Goal: Task Accomplishment & Management: Manage account settings

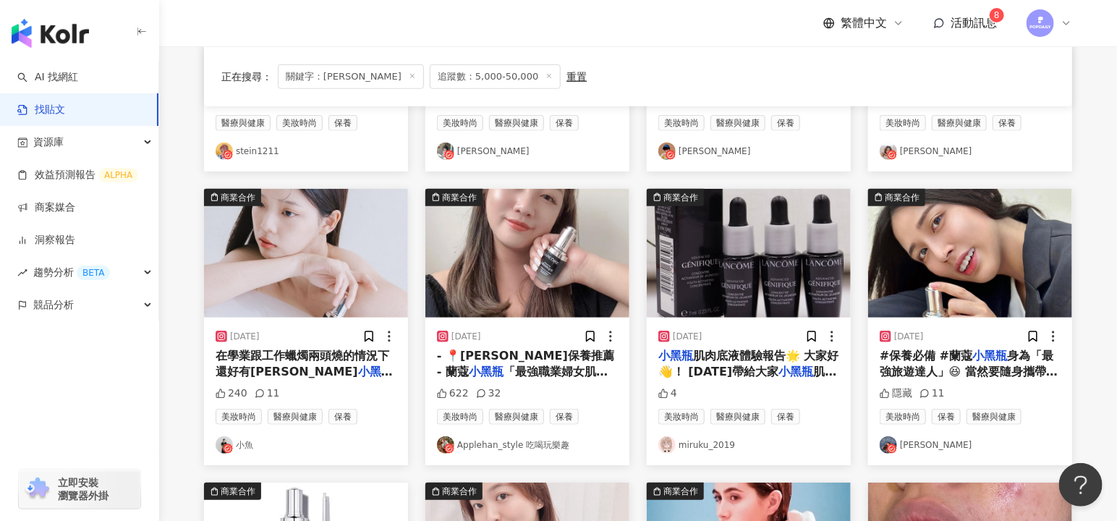
click at [1058, 24] on div at bounding box center [1049, 23] width 46 height 29
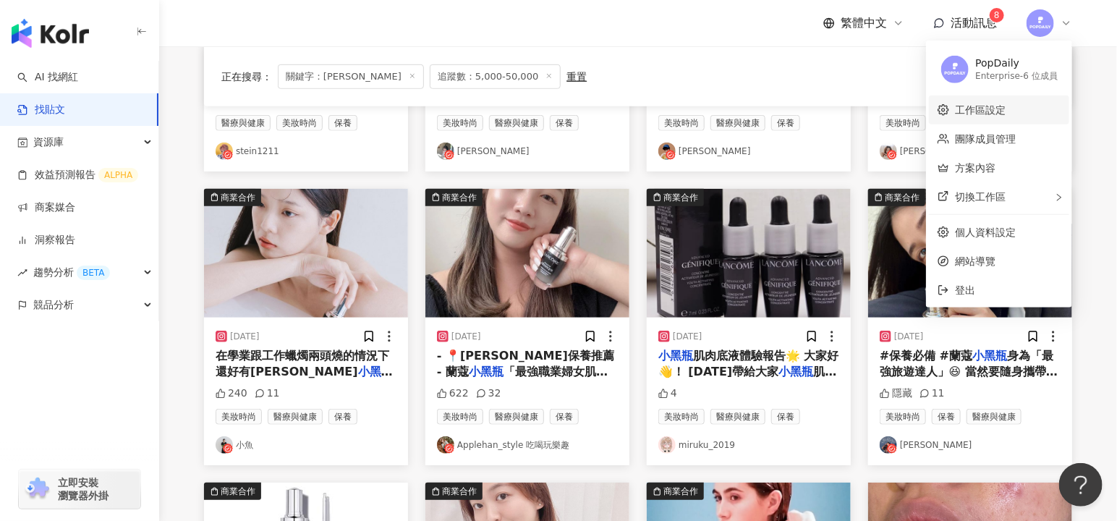
click at [998, 110] on link "工作區設定" at bounding box center [980, 110] width 51 height 12
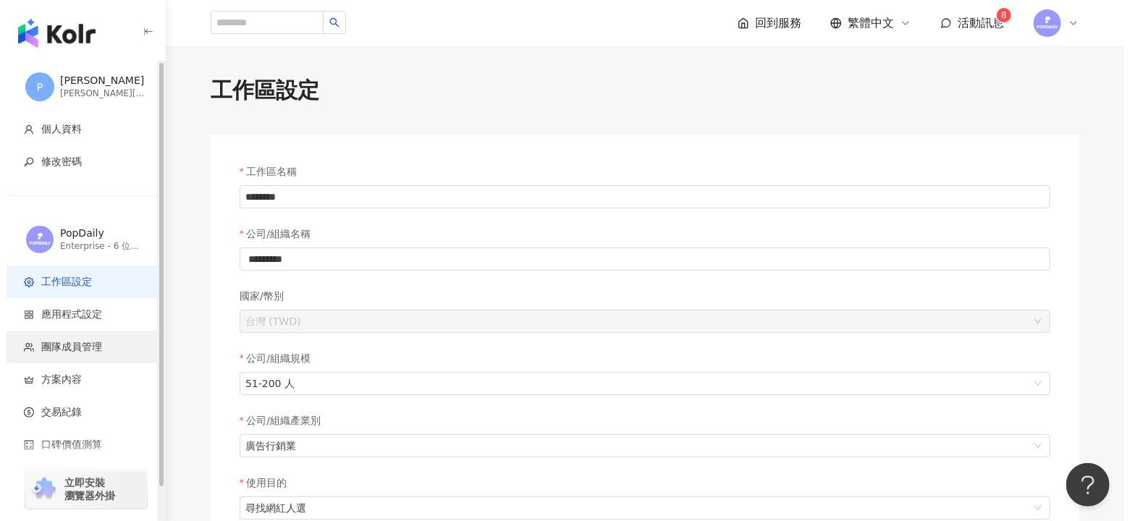
scroll to position [35, 0]
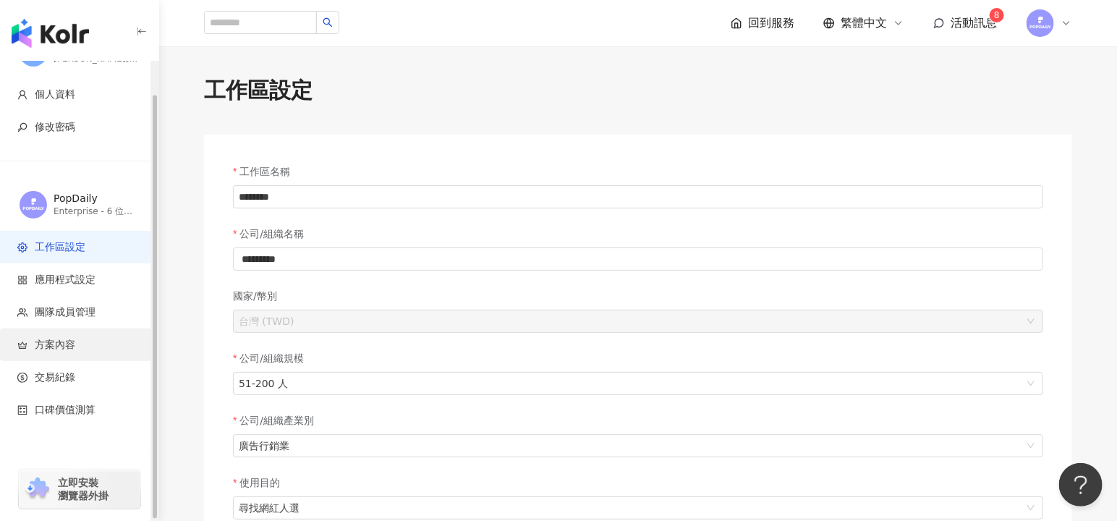
click at [98, 352] on li "方案內容" at bounding box center [79, 345] width 158 height 33
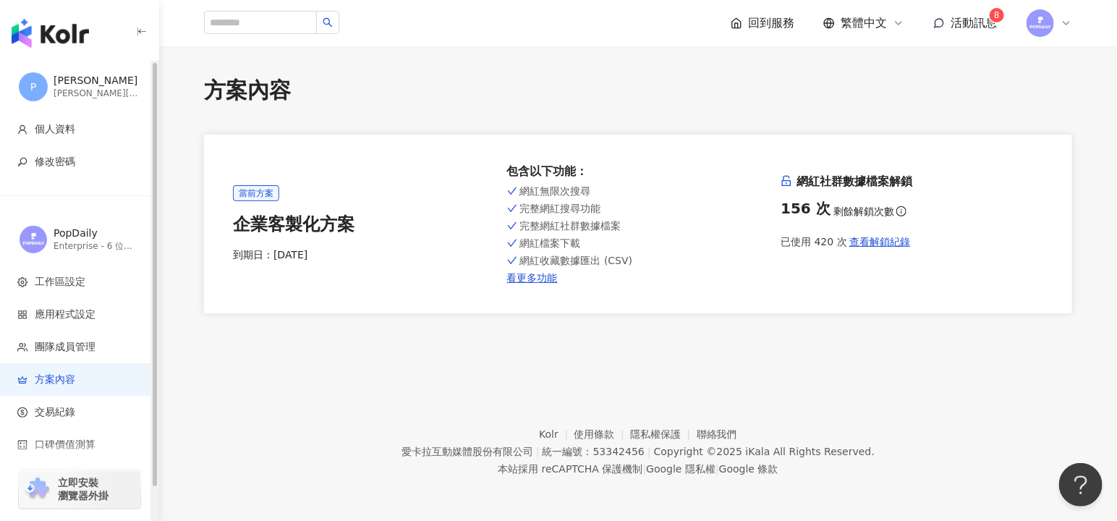
click at [40, 33] on img "button" at bounding box center [50, 33] width 77 height 29
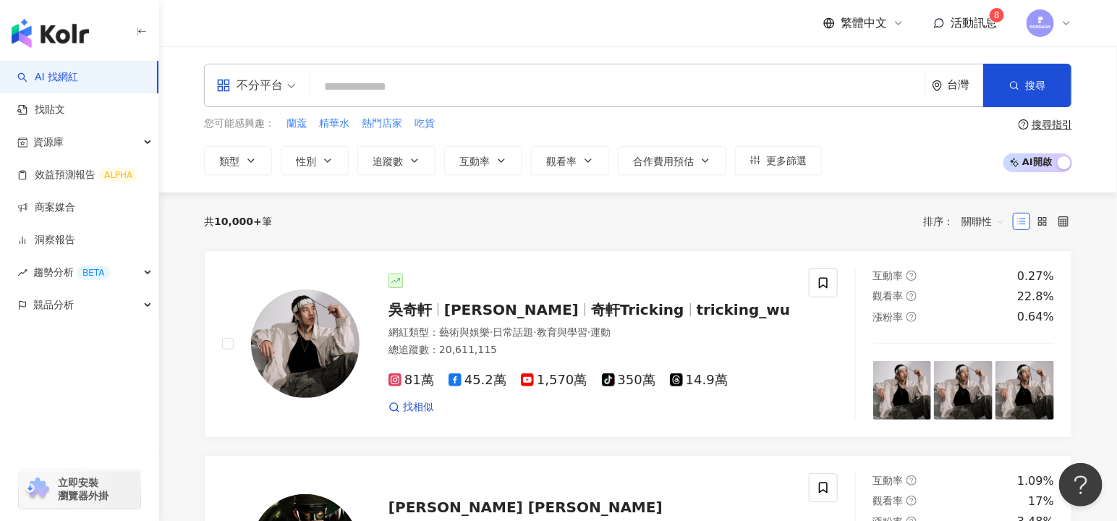
click at [1055, 18] on div at bounding box center [1049, 23] width 46 height 29
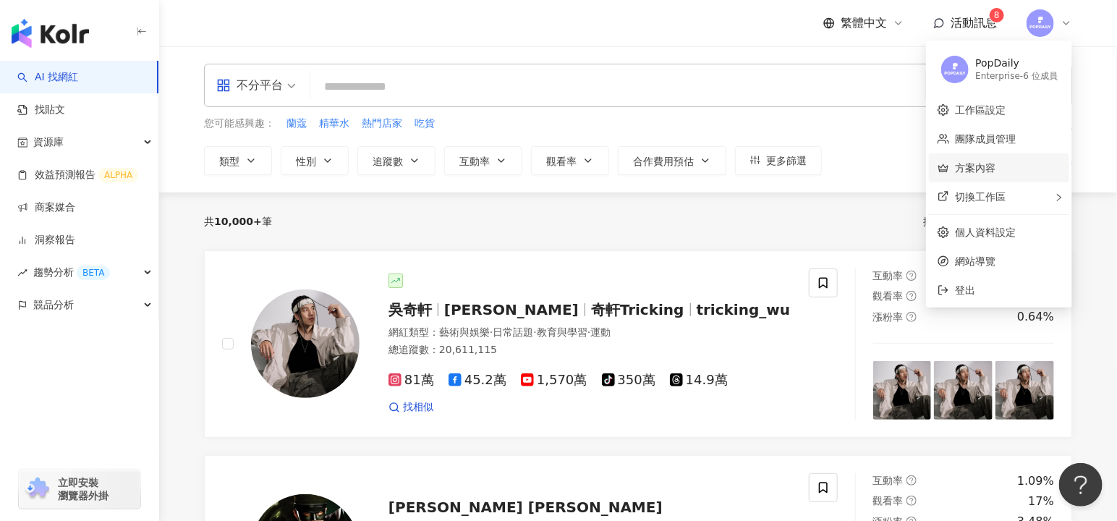
click at [996, 167] on link "方案內容" at bounding box center [975, 168] width 41 height 12
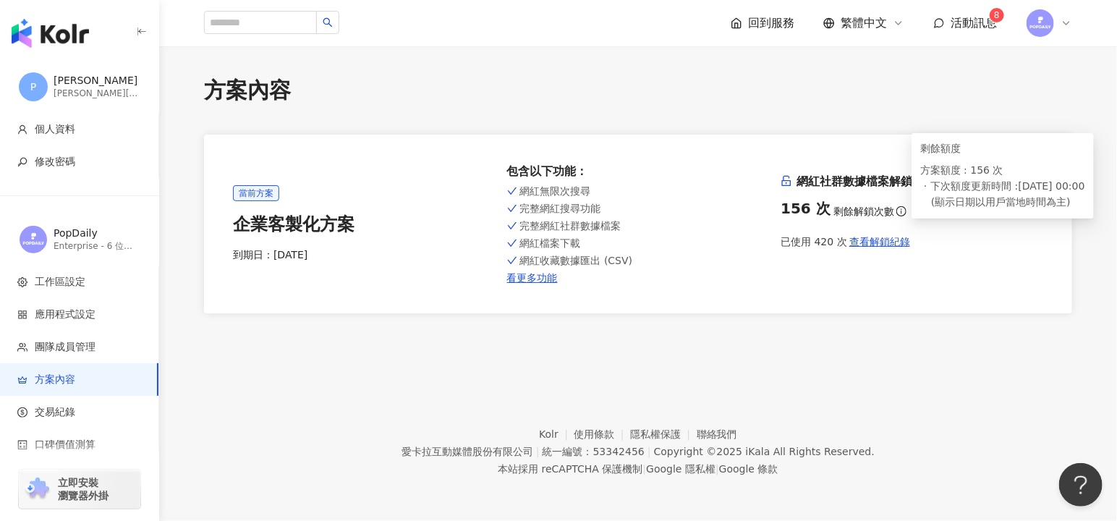
click at [897, 210] on icon "info-circle" at bounding box center [902, 211] width 10 height 10
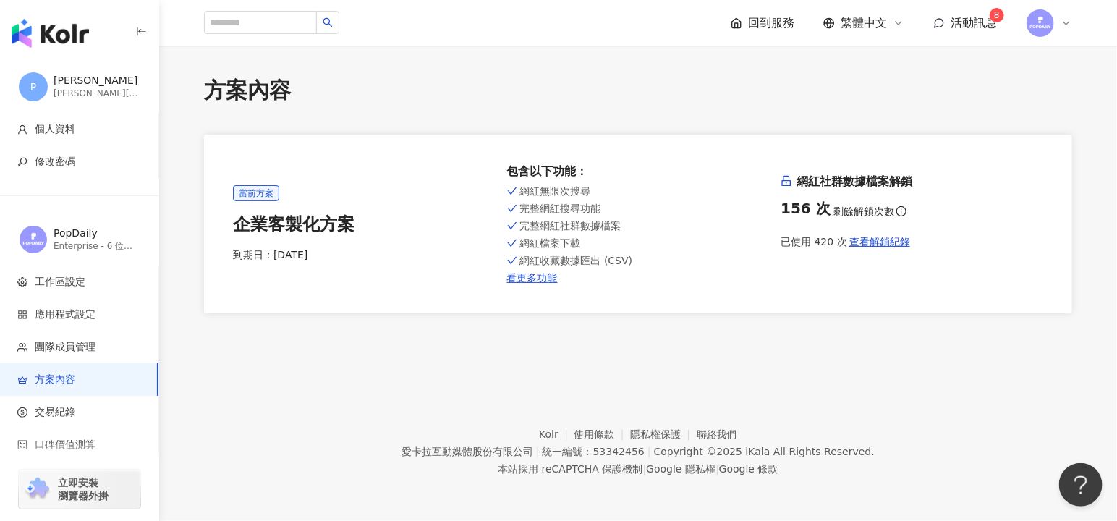
click at [1036, 30] on img at bounding box center [1041, 23] width 28 height 28
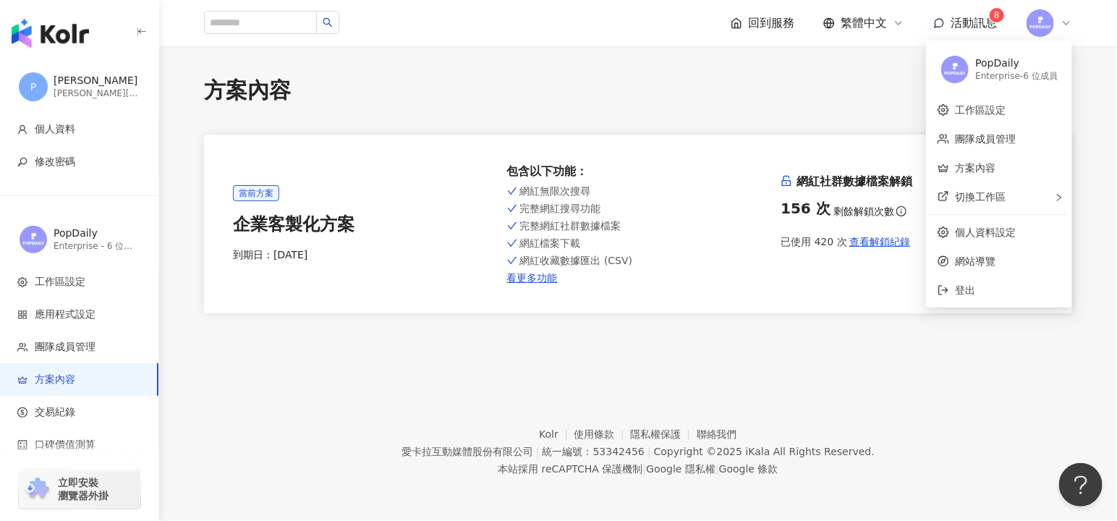
click at [749, 259] on div "網紅收藏數據匯出 (CSV)" at bounding box center [638, 261] width 263 height 12
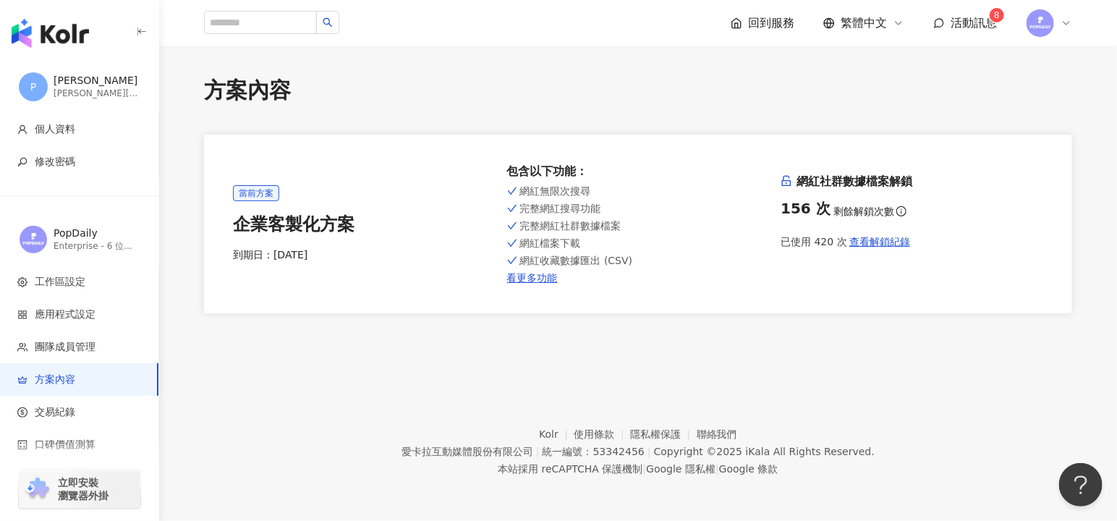
click at [1059, 22] on div at bounding box center [1049, 23] width 46 height 29
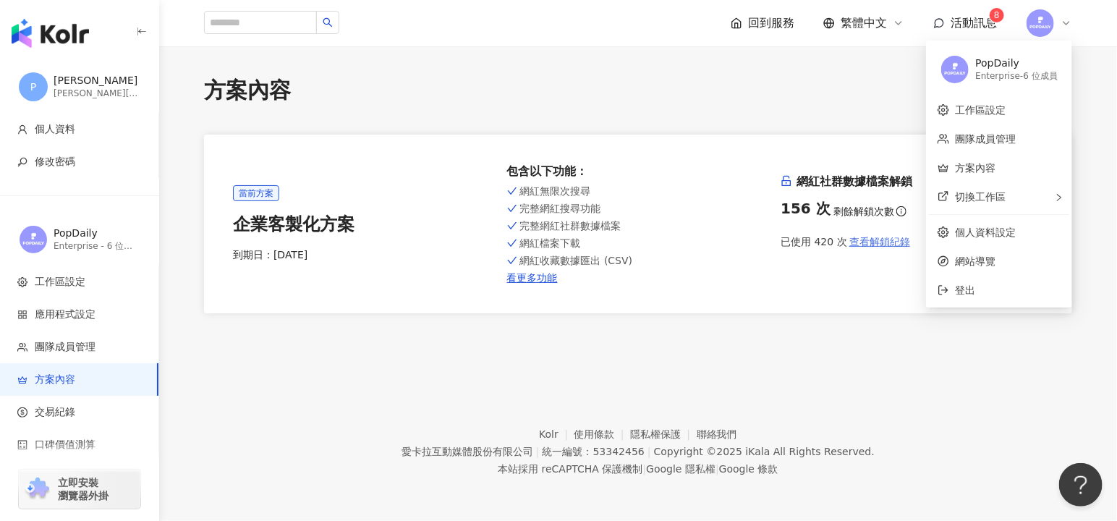
click at [855, 240] on span "查看解鎖紀錄" at bounding box center [880, 242] width 61 height 12
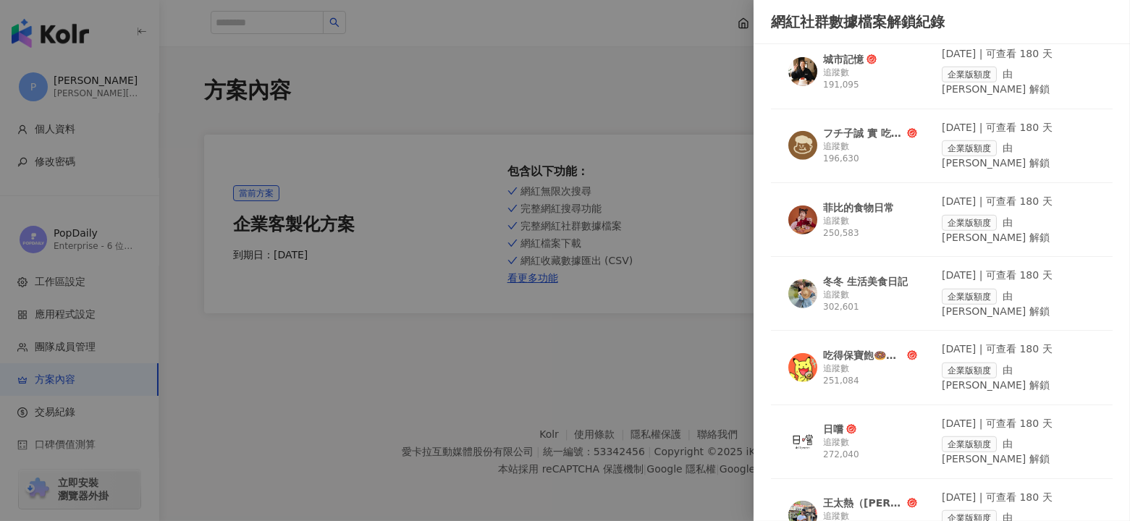
scroll to position [2234, 0]
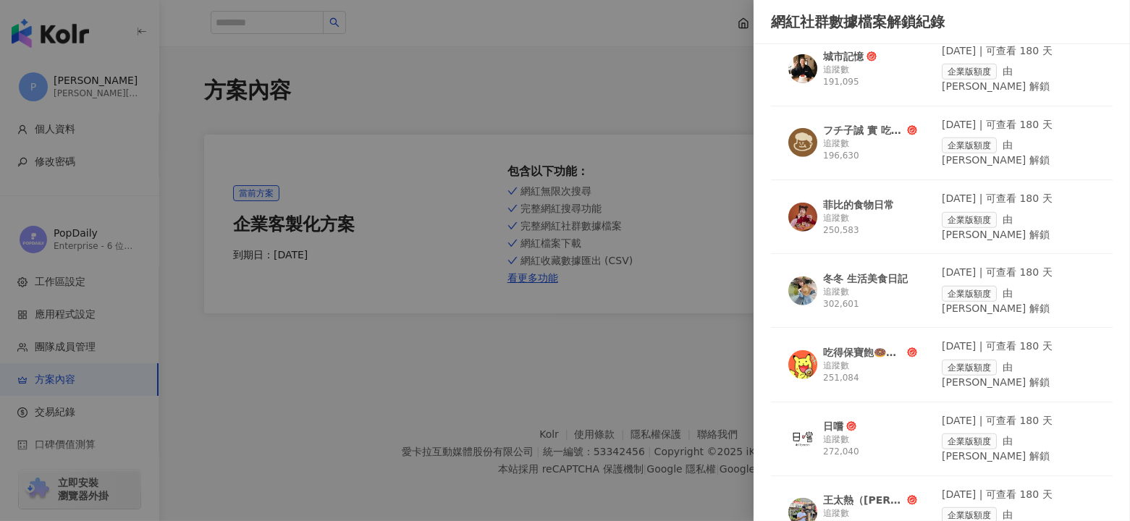
click at [589, 332] on div at bounding box center [565, 260] width 1130 height 521
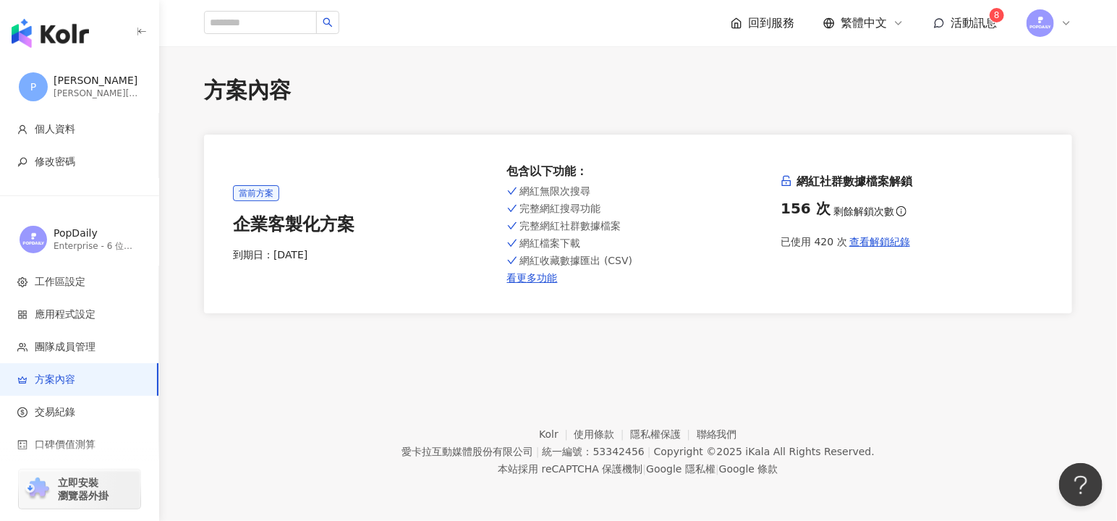
click at [1036, 20] on img at bounding box center [1041, 23] width 28 height 28
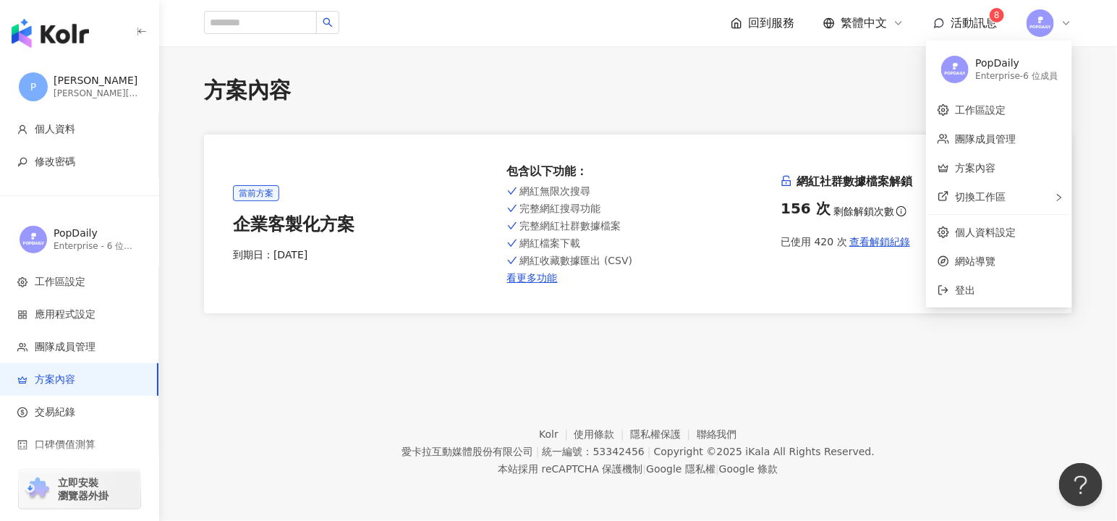
click at [884, 111] on div "方案內容 當前方案 企業客製化方案 到期日： [DATE] 包含以下功能 ： 網紅無限次搜尋 完整網紅搜尋功能 完整網紅社群數據檔案 網紅檔案下載 網紅收藏數…" at bounding box center [638, 194] width 926 height 238
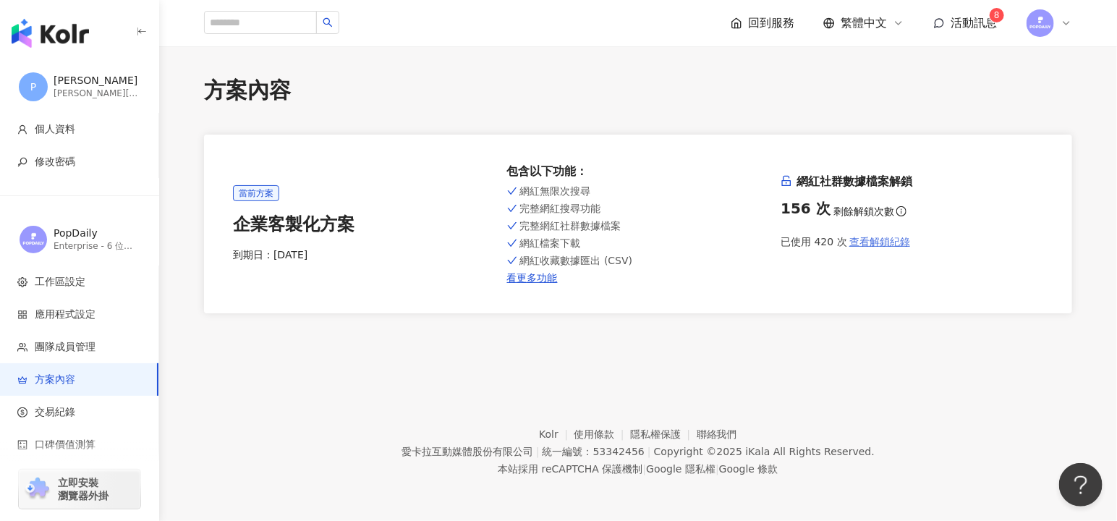
click at [882, 239] on span "查看解鎖紀錄" at bounding box center [880, 242] width 61 height 12
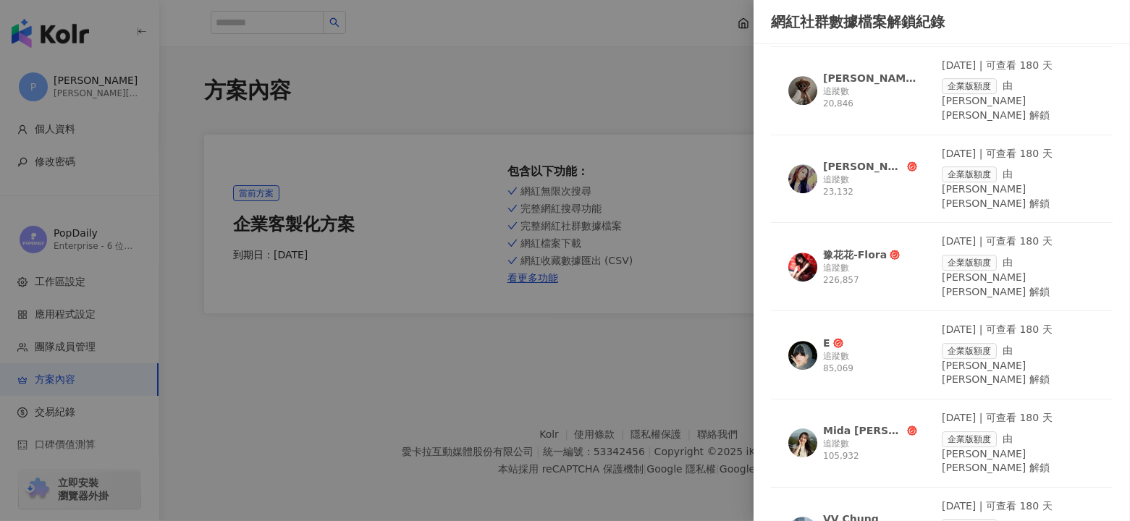
scroll to position [9196, 0]
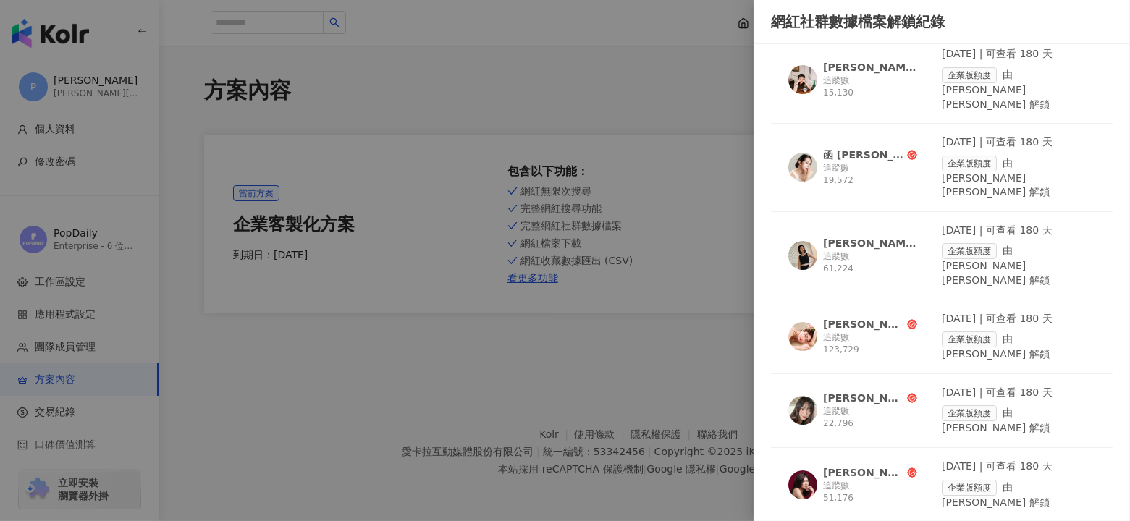
click at [635, 329] on div at bounding box center [565, 260] width 1130 height 521
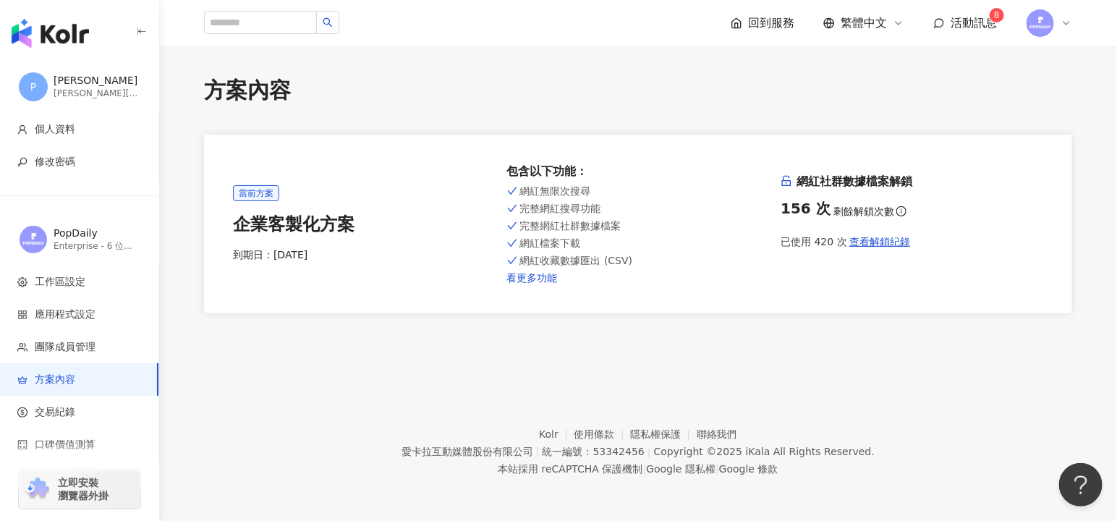
click at [545, 274] on link "看更多功能" at bounding box center [638, 278] width 263 height 12
click at [1044, 12] on img at bounding box center [1041, 23] width 28 height 28
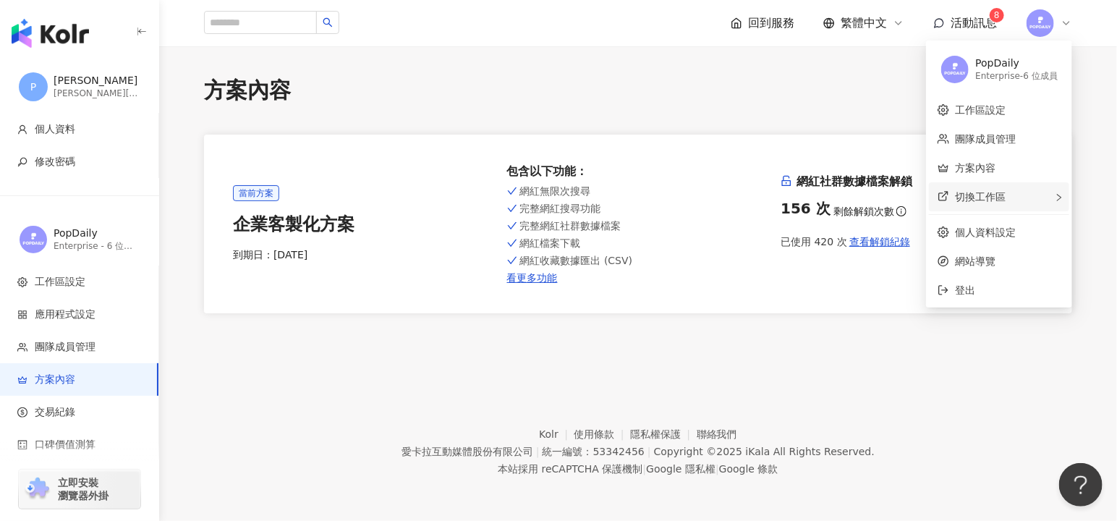
click at [999, 191] on span "切換工作區" at bounding box center [980, 197] width 51 height 12
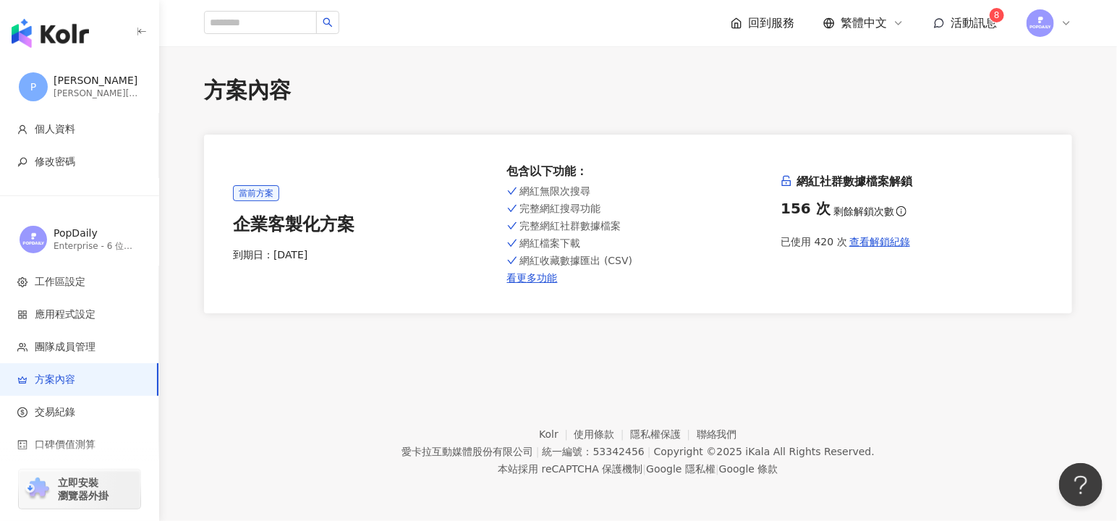
click at [859, 150] on div "當前方案 企業客製化方案 到期日： [DATE] 包含以下功能 ： 網紅無限次搜尋 完整網紅搜尋功能 完整網紅社群數據檔案 網紅檔案下載 網紅收藏數據匯出 (…" at bounding box center [638, 224] width 868 height 179
click at [878, 240] on span "查看解鎖紀錄" at bounding box center [880, 242] width 61 height 12
click at [869, 244] on span "查看解鎖紀錄" at bounding box center [880, 242] width 61 height 12
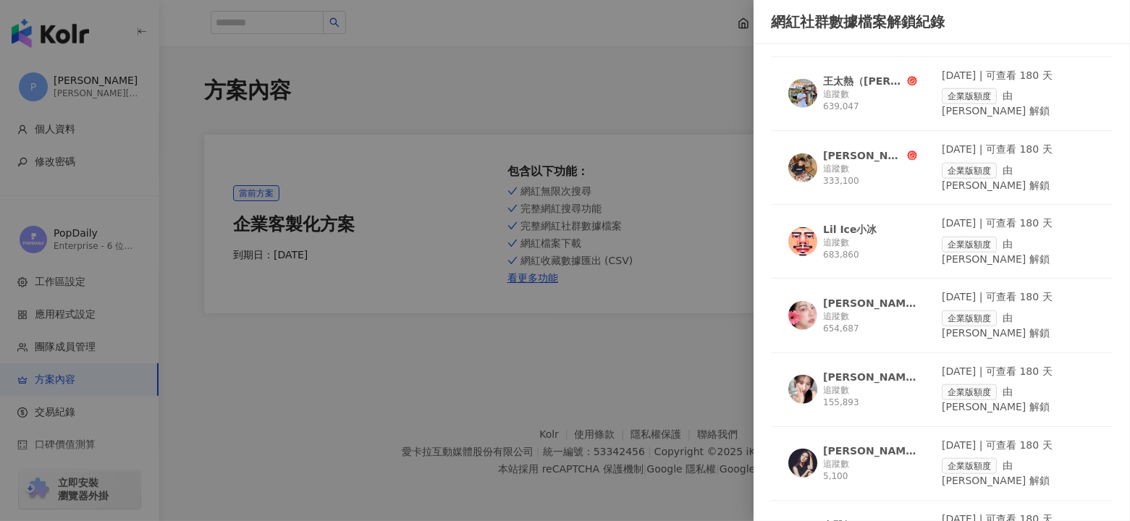
scroll to position [2654, 0]
click at [677, 247] on div at bounding box center [565, 260] width 1130 height 521
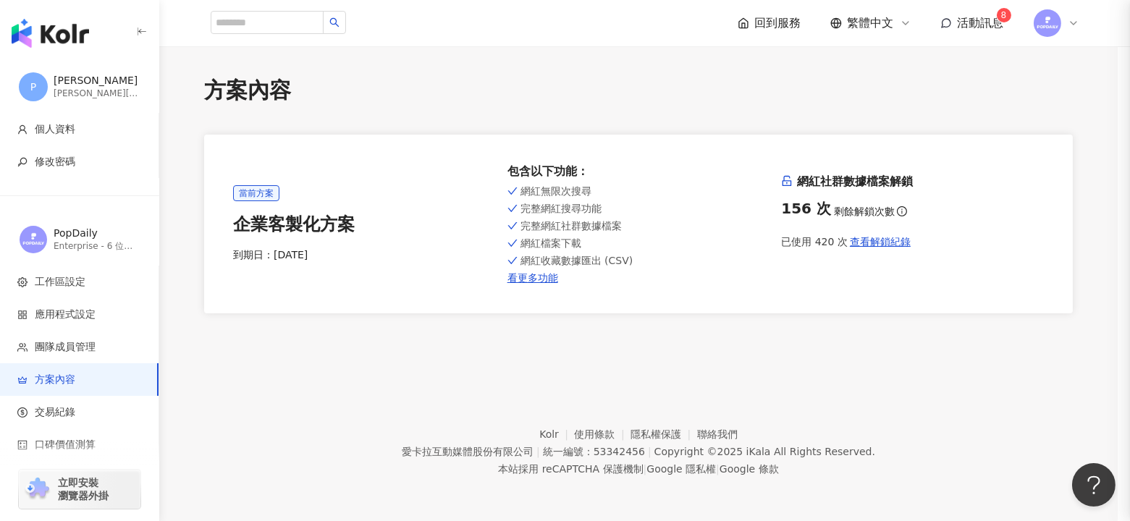
click at [677, 247] on div at bounding box center [565, 260] width 1130 height 521
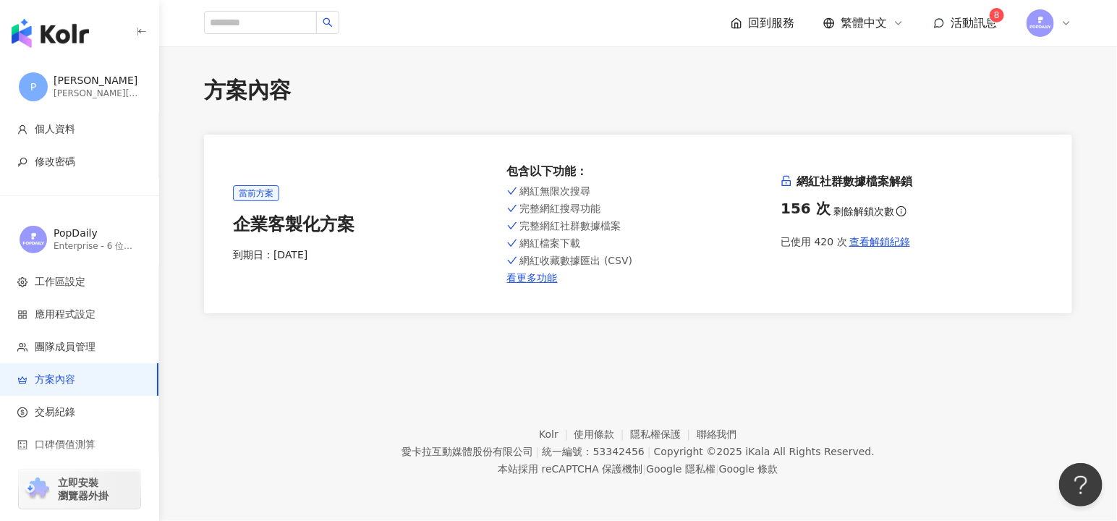
click at [911, 276] on div "當前方案 企業客製化方案 到期日： [DATE] 包含以下功能 ： 網紅無限次搜尋 完整網紅搜尋功能 完整網紅社群數據檔案 網紅檔案下載 網紅收藏數據匯出 (…" at bounding box center [638, 224] width 811 height 121
click at [968, 215] on div "156 次 剩餘解鎖次數" at bounding box center [912, 208] width 263 height 20
click at [879, 240] on span "查看解鎖紀錄" at bounding box center [880, 242] width 61 height 12
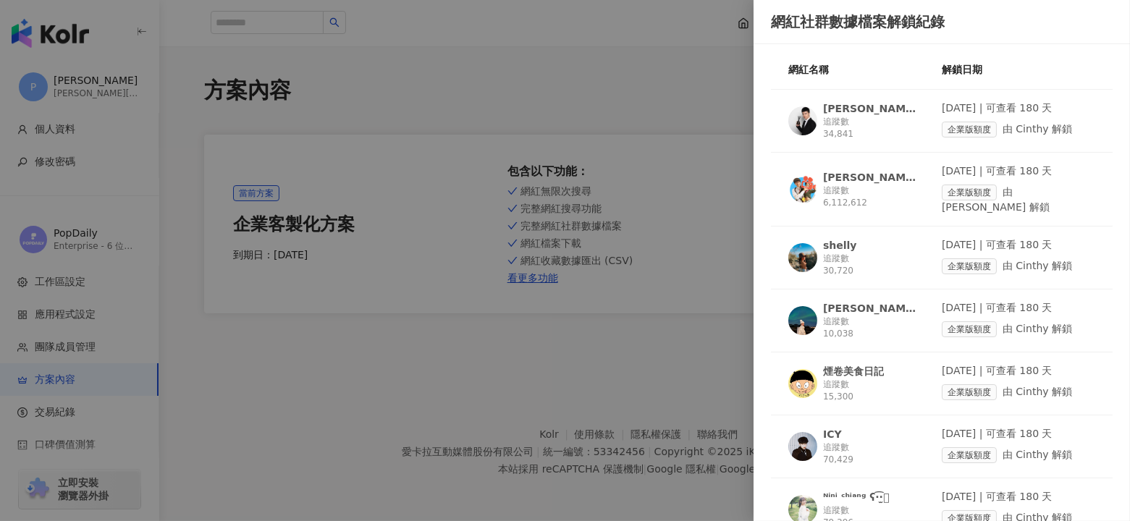
click at [689, 167] on div at bounding box center [565, 260] width 1130 height 521
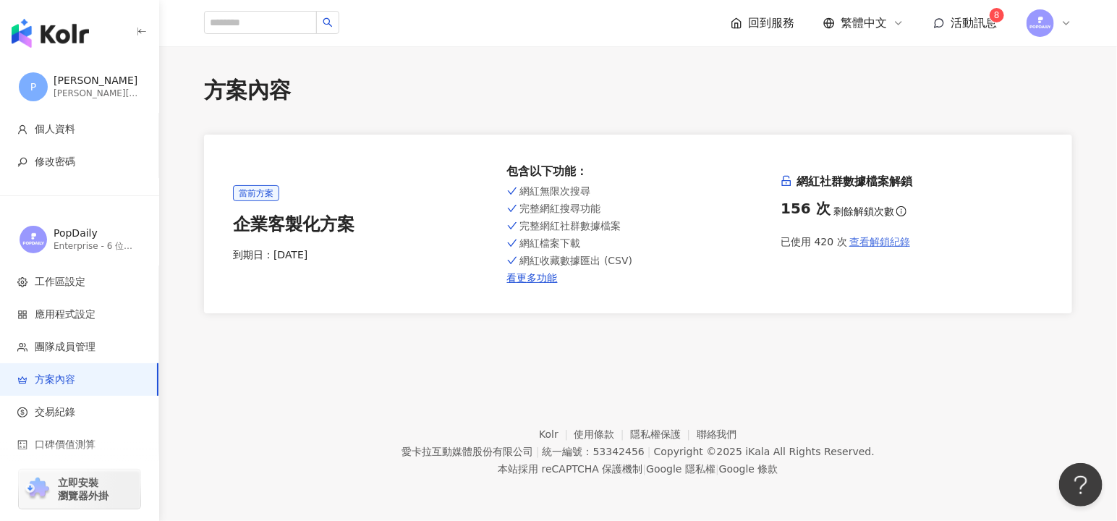
click at [895, 241] on span "查看解鎖紀錄" at bounding box center [880, 242] width 61 height 12
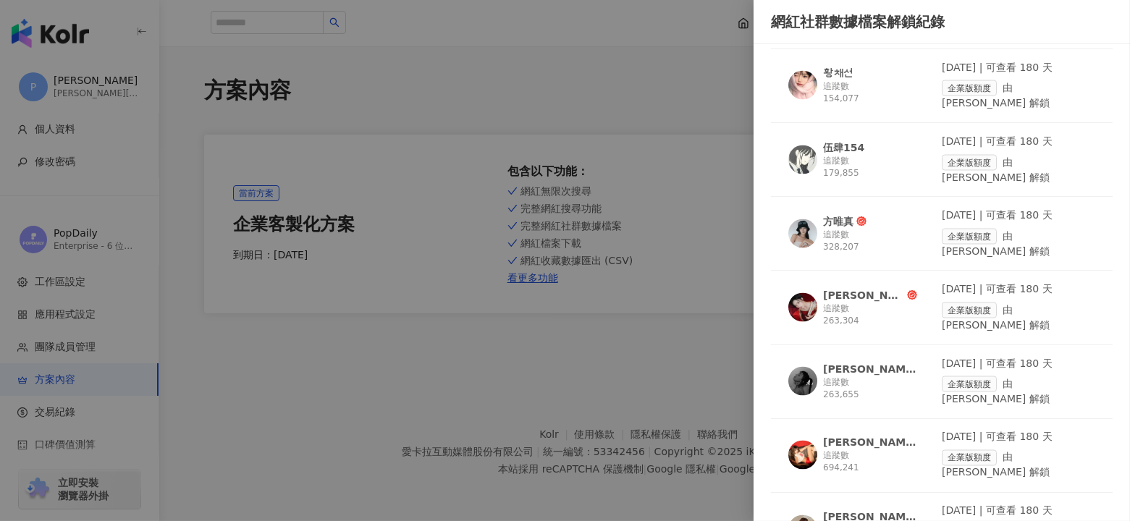
scroll to position [4921, 0]
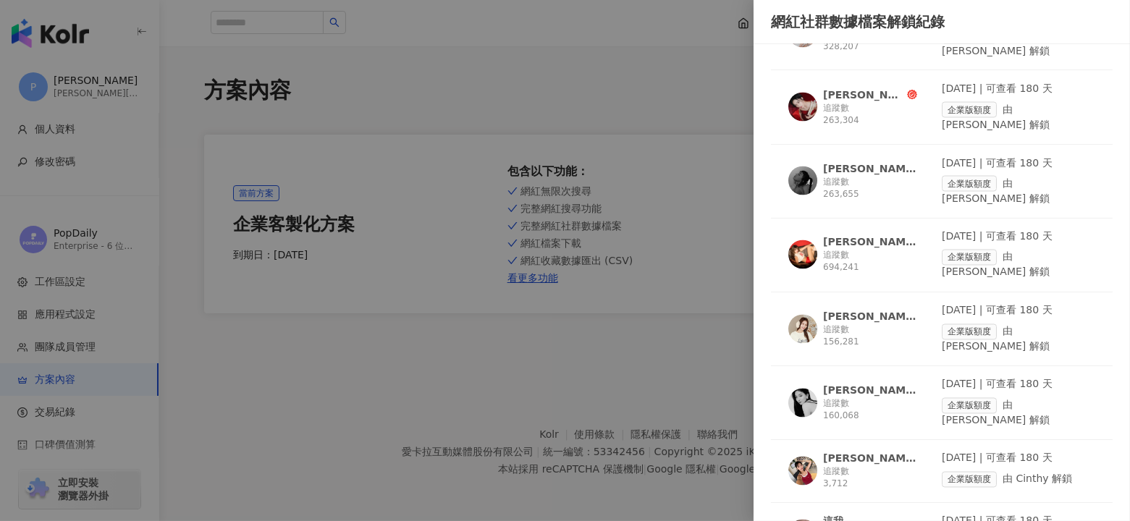
click at [632, 274] on div at bounding box center [565, 260] width 1130 height 521
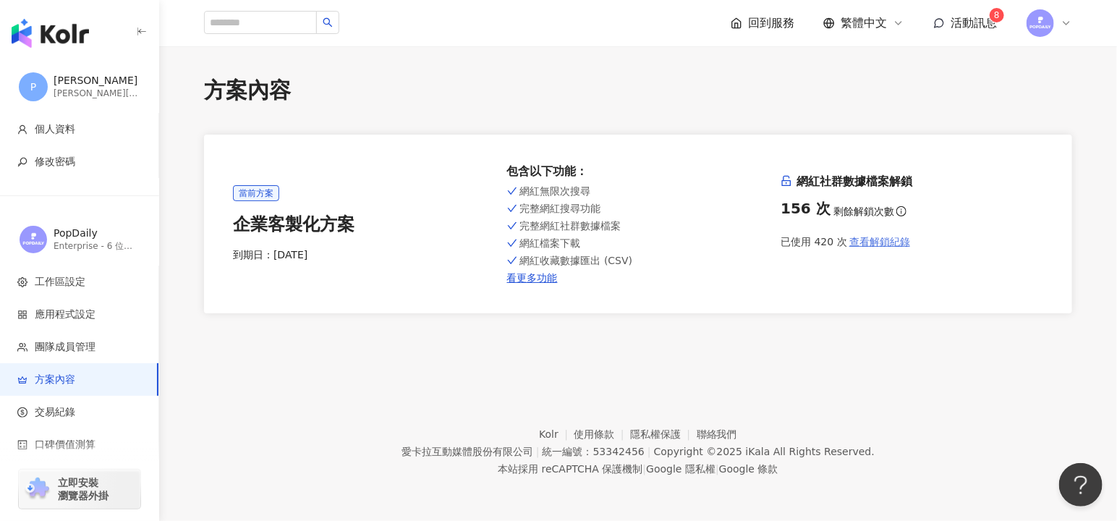
click at [868, 236] on span "查看解鎖紀錄" at bounding box center [880, 242] width 61 height 12
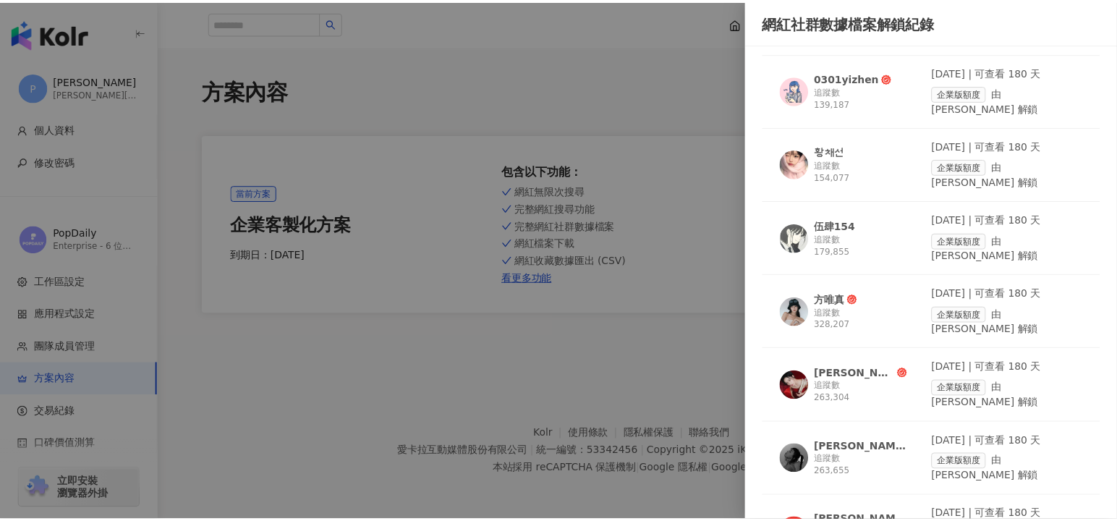
scroll to position [4925, 0]
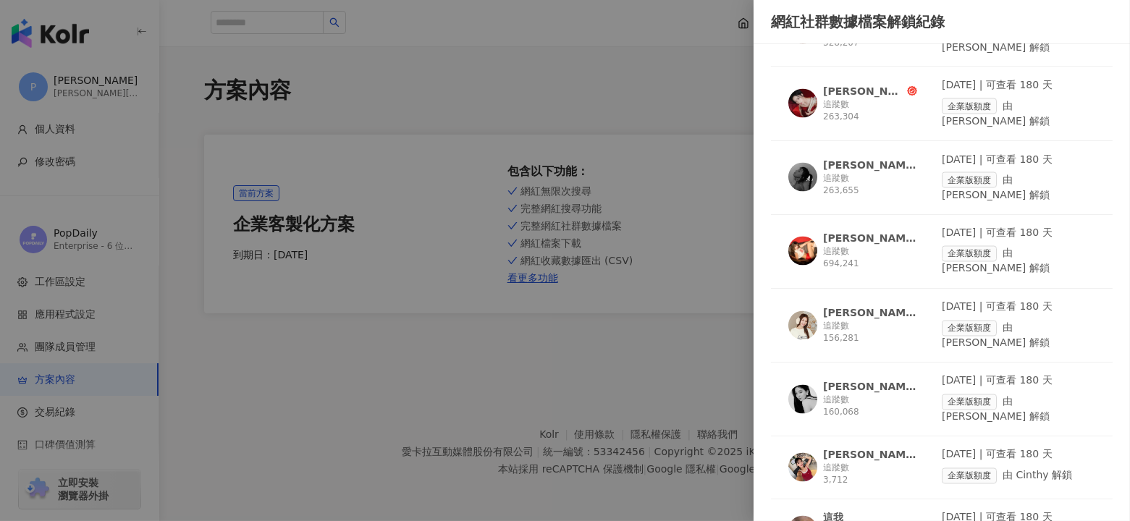
click at [623, 392] on div at bounding box center [565, 260] width 1130 height 521
